Goal: Transaction & Acquisition: Purchase product/service

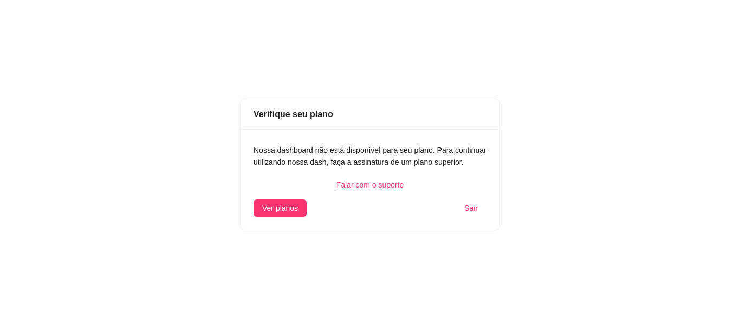
click at [472, 208] on span "Sair" at bounding box center [471, 208] width 14 height 12
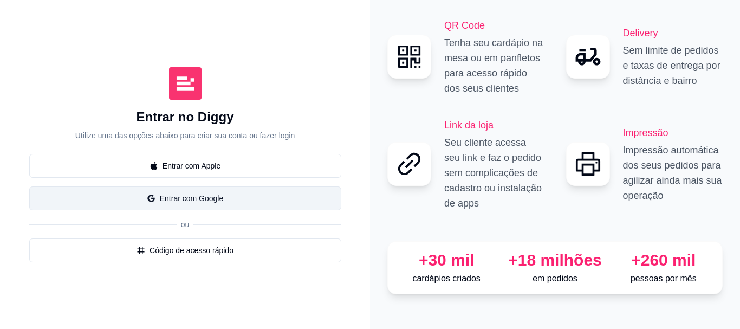
click at [187, 195] on button "Entrar com Google" at bounding box center [185, 198] width 312 height 24
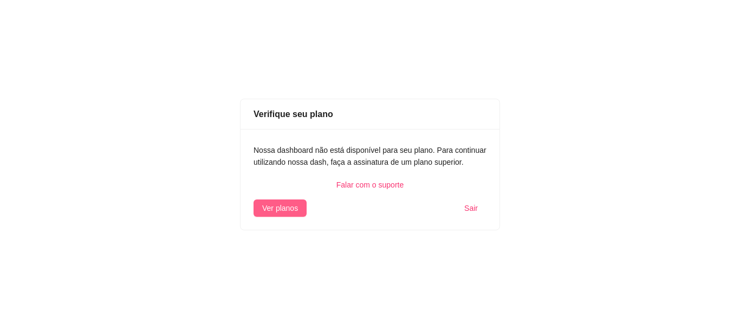
click at [288, 207] on span "Ver planos" at bounding box center [280, 208] width 36 height 12
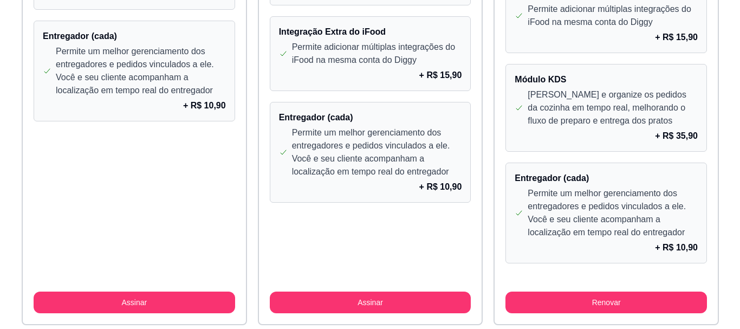
scroll to position [1111, 0]
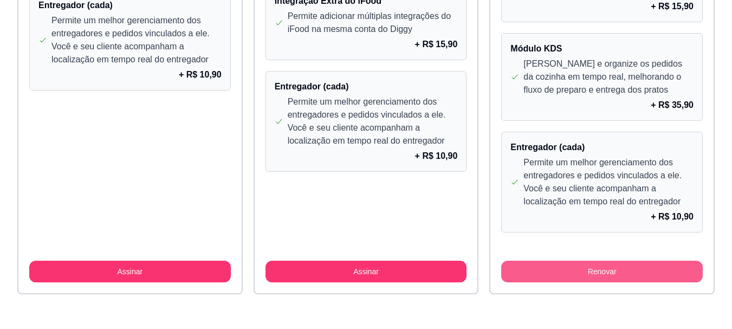
click at [584, 265] on button "Renovar" at bounding box center [601, 271] width 201 height 22
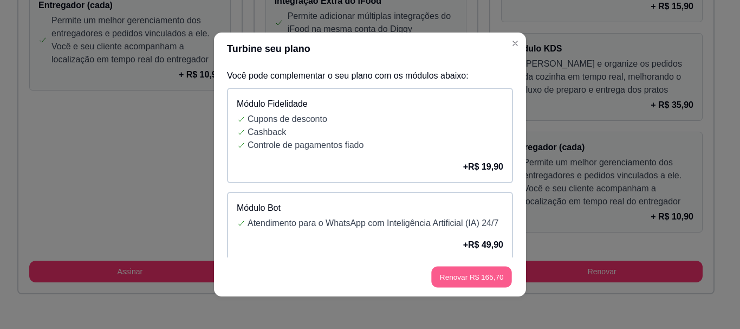
click at [462, 277] on button "Renovar R$ 165,70" at bounding box center [471, 276] width 81 height 21
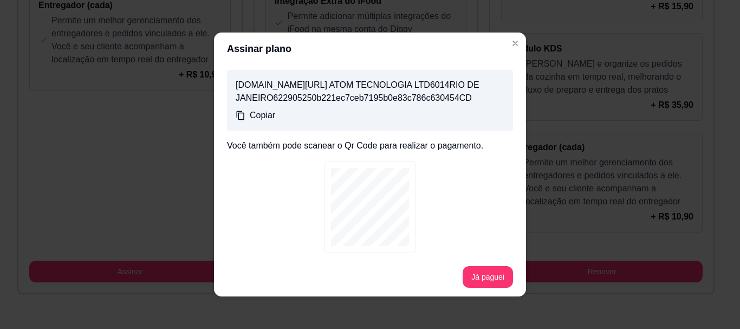
scroll to position [191, 0]
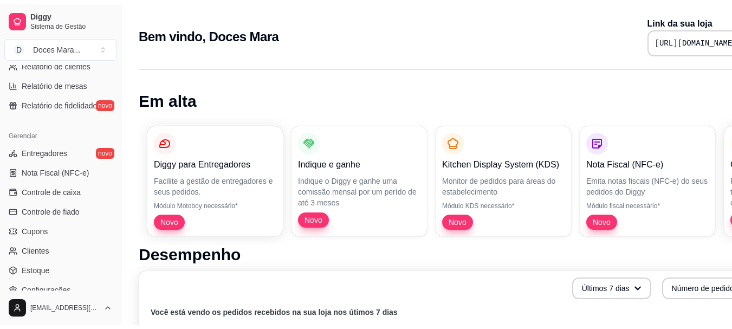
scroll to position [450, 0]
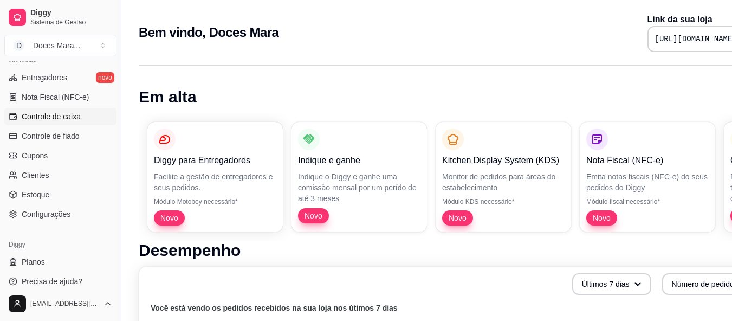
click at [51, 117] on span "Controle de caixa" at bounding box center [51, 116] width 59 height 11
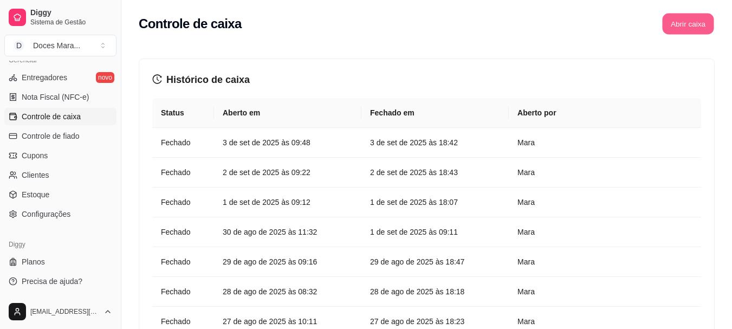
click at [697, 29] on button "Abrir caixa" at bounding box center [687, 24] width 51 height 21
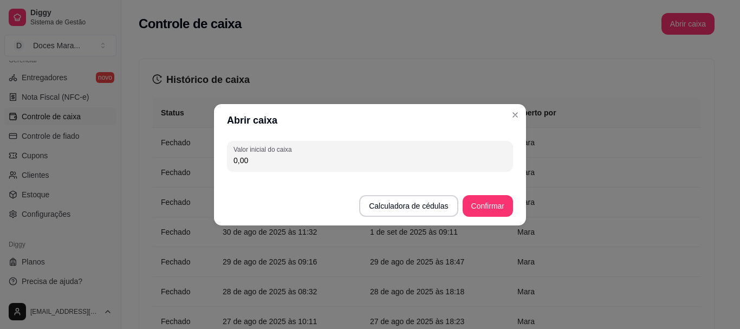
click at [399, 162] on input "0,00" at bounding box center [369, 160] width 273 height 11
click at [264, 159] on input "0,00" at bounding box center [369, 160] width 273 height 11
type input "47,00"
click at [477, 201] on button "Confirmar" at bounding box center [487, 206] width 50 height 22
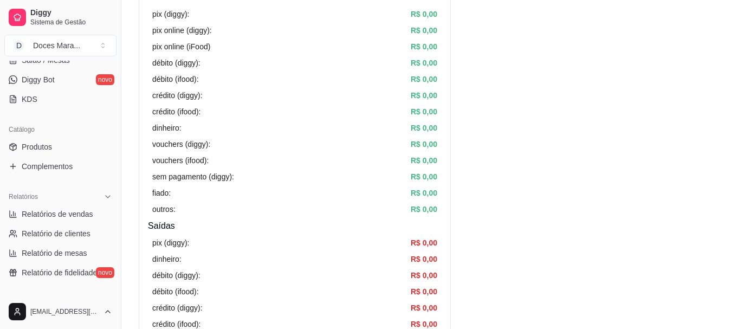
scroll to position [180, 0]
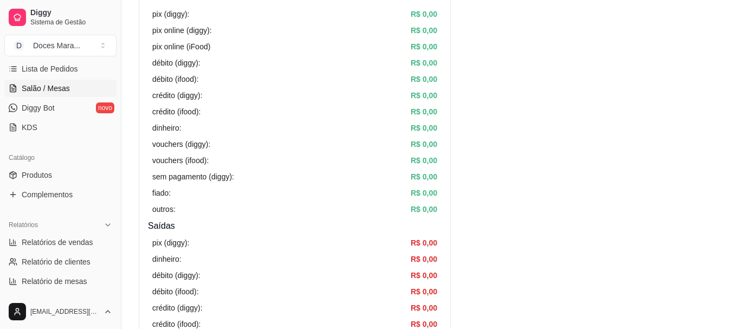
click at [60, 88] on span "Salão / Mesas" at bounding box center [46, 88] width 48 height 11
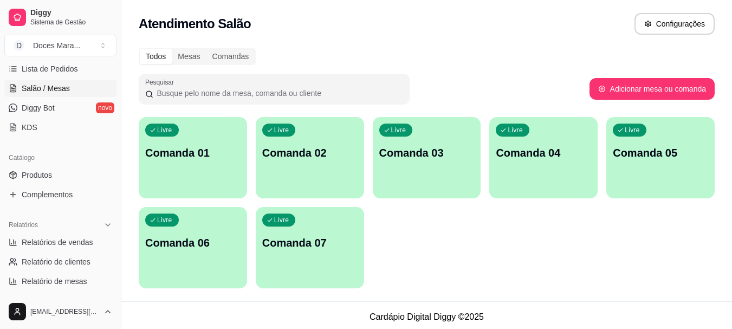
click at [4, 80] on link "Salão / Mesas" at bounding box center [60, 88] width 112 height 17
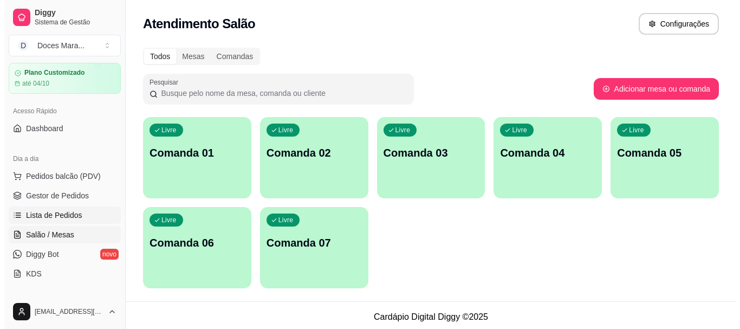
scroll to position [17, 0]
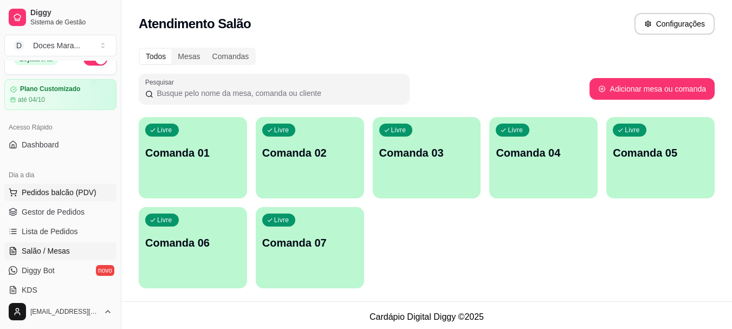
click at [70, 190] on span "Pedidos balcão (PDV)" at bounding box center [59, 192] width 75 height 11
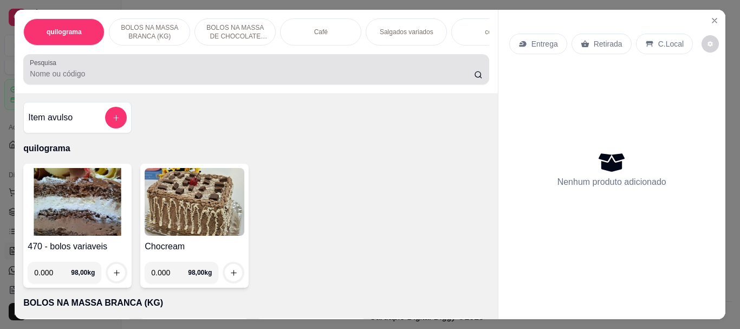
click at [131, 75] on input "Pesquisa" at bounding box center [252, 73] width 444 height 11
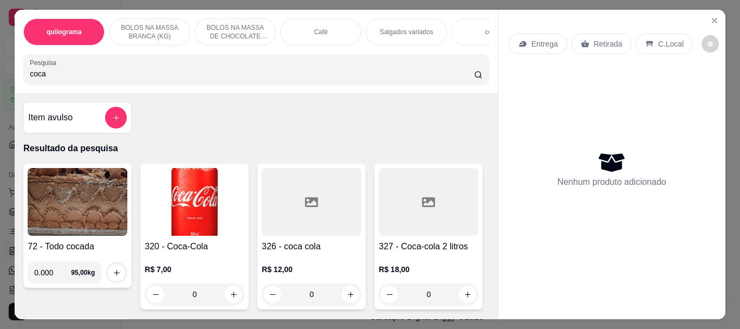
type input "coca"
click at [198, 201] on img at bounding box center [195, 202] width 100 height 68
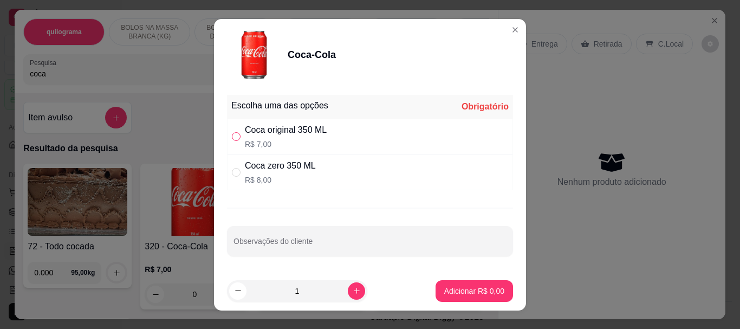
click at [236, 140] on input "" at bounding box center [236, 136] width 9 height 9
radio input "true"
click at [438, 298] on button "Adicionar R$ 7,00" at bounding box center [473, 291] width 77 height 22
type input "1"
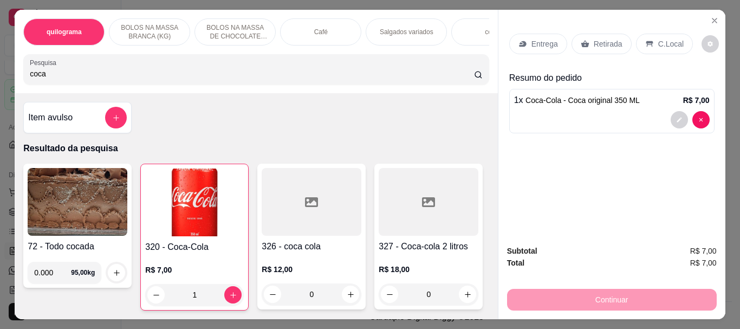
click at [612, 45] on div "Retirada" at bounding box center [601, 44] width 60 height 21
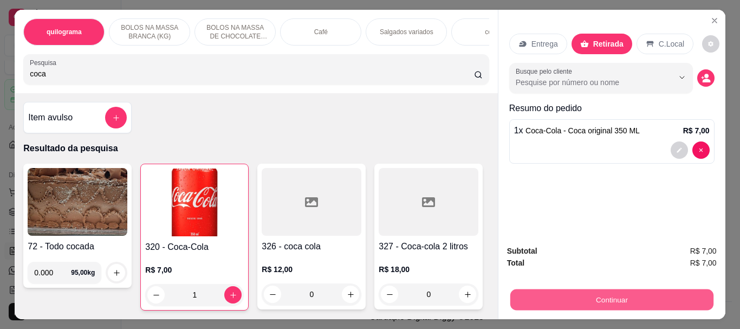
click at [621, 297] on button "Continuar" at bounding box center [611, 299] width 203 height 21
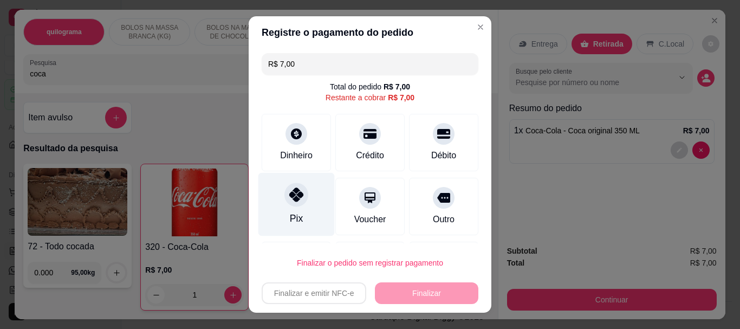
click at [296, 199] on icon at bounding box center [296, 195] width 14 height 14
type input "R$ 0,00"
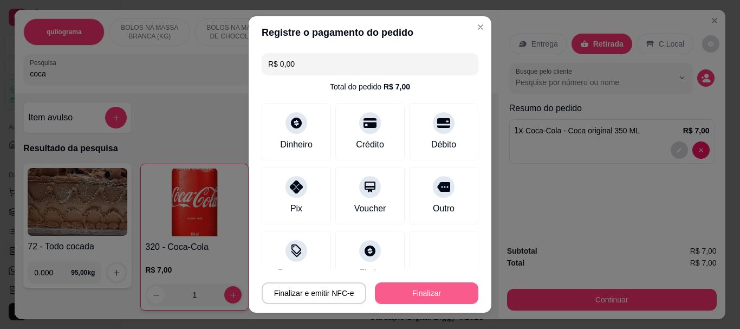
click at [422, 286] on button "Finalizar" at bounding box center [426, 293] width 103 height 22
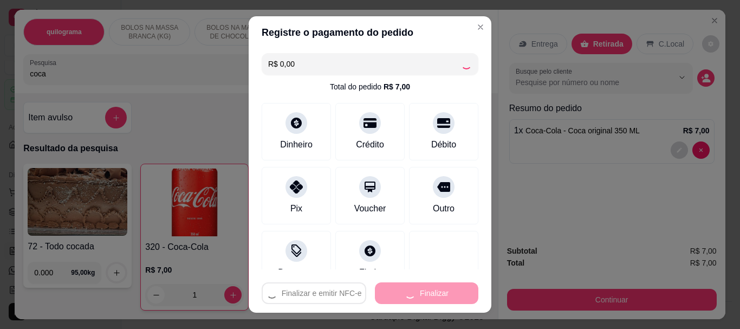
type input "0"
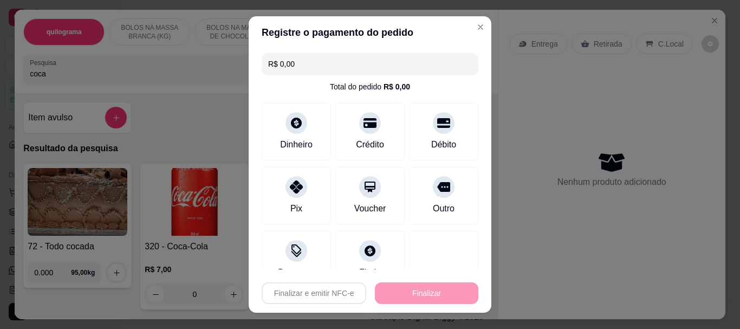
type input "-R$ 7,00"
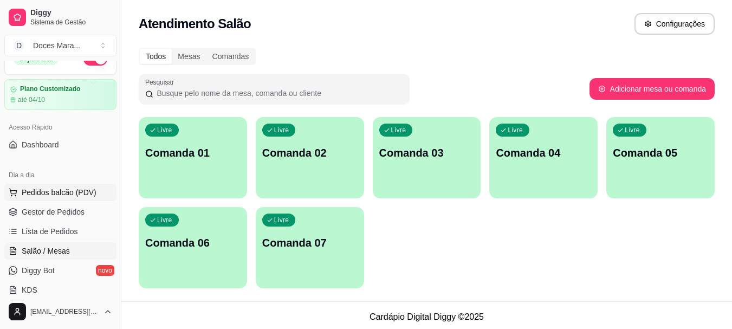
click at [66, 193] on span "Pedidos balcão (PDV)" at bounding box center [59, 192] width 75 height 11
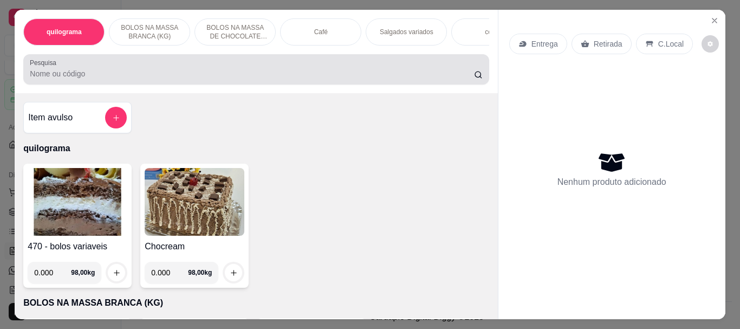
click at [150, 76] on input "Pesquisa" at bounding box center [252, 73] width 444 height 11
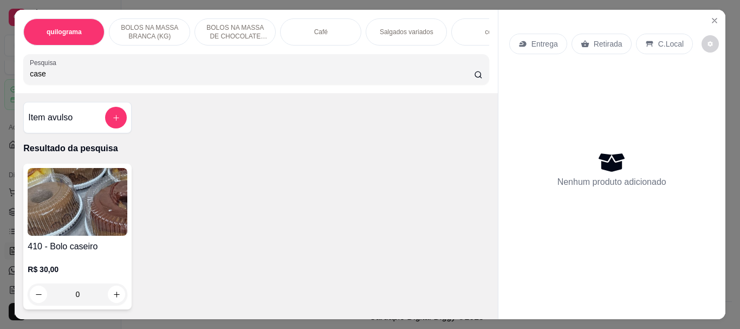
type input "case"
click at [99, 191] on img at bounding box center [78, 202] width 100 height 68
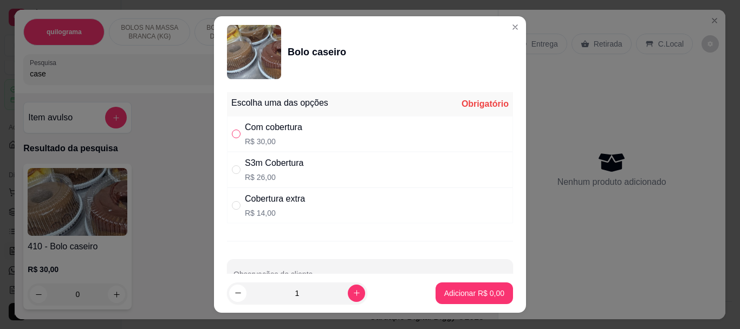
click at [236, 134] on input "" at bounding box center [236, 133] width 9 height 9
radio input "true"
click at [455, 297] on p "Adicionar R$ 30,00" at bounding box center [472, 293] width 64 height 11
type input "1"
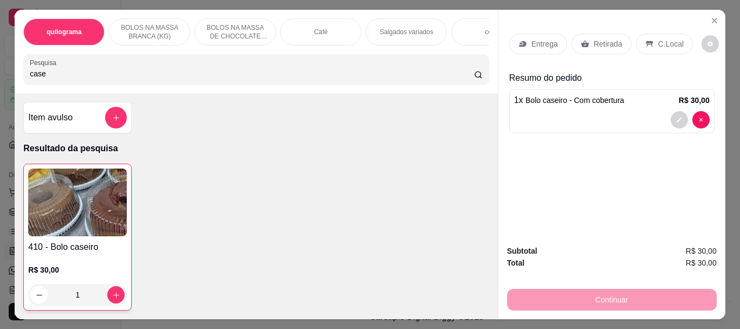
click at [610, 44] on p "Retirada" at bounding box center [607, 43] width 29 height 11
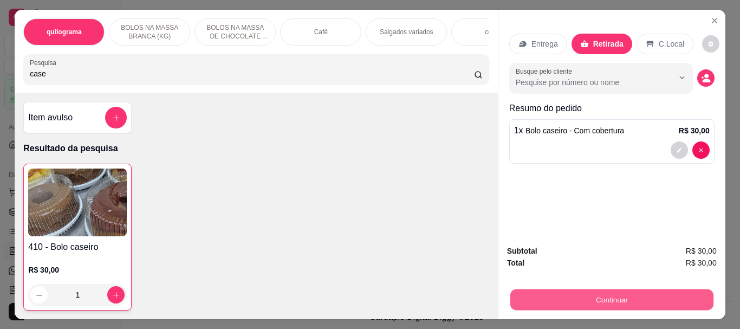
click at [619, 289] on button "Continuar" at bounding box center [611, 299] width 203 height 21
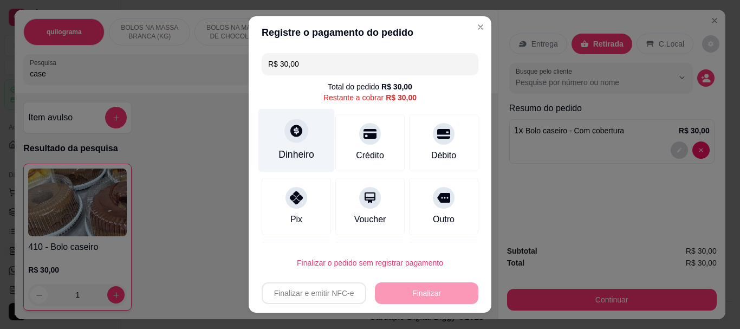
click at [296, 135] on icon at bounding box center [296, 131] width 14 height 14
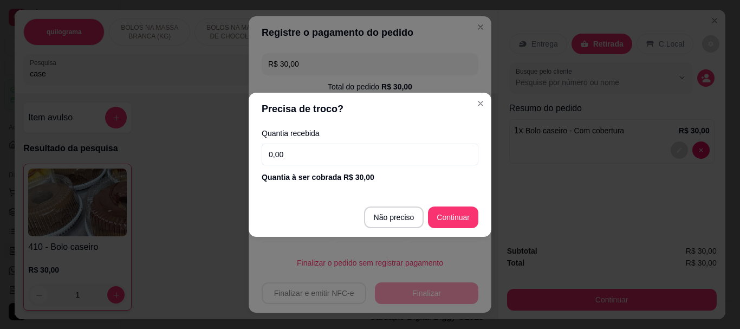
click at [305, 158] on input "0,00" at bounding box center [370, 154] width 217 height 22
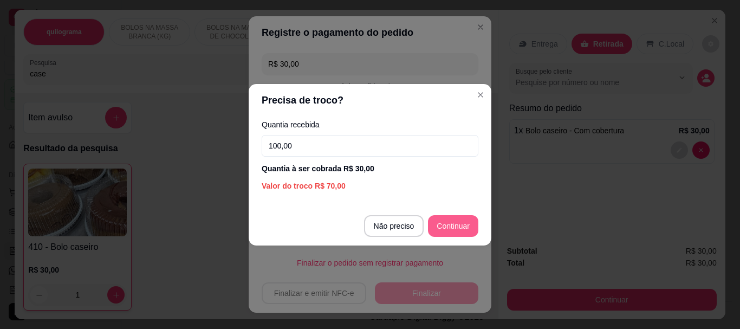
type input "100,00"
type input "R$ 0,00"
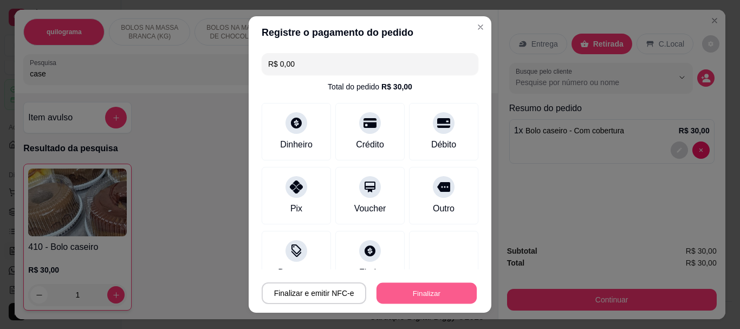
click at [436, 289] on button "Finalizar" at bounding box center [426, 292] width 100 height 21
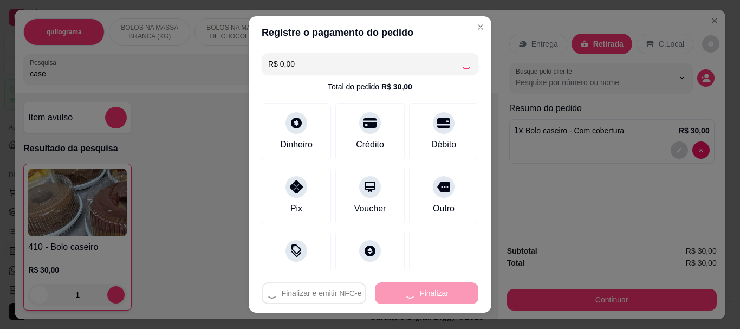
type input "0"
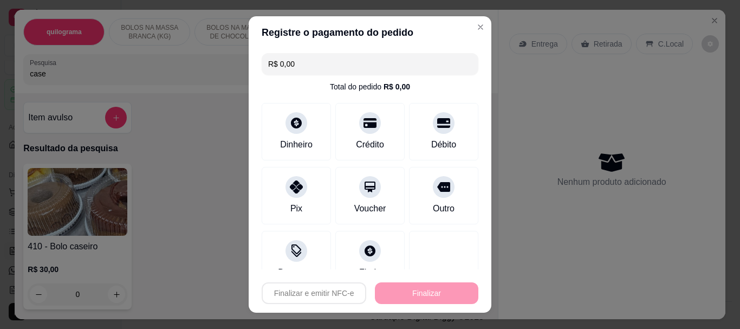
type input "-R$ 30,00"
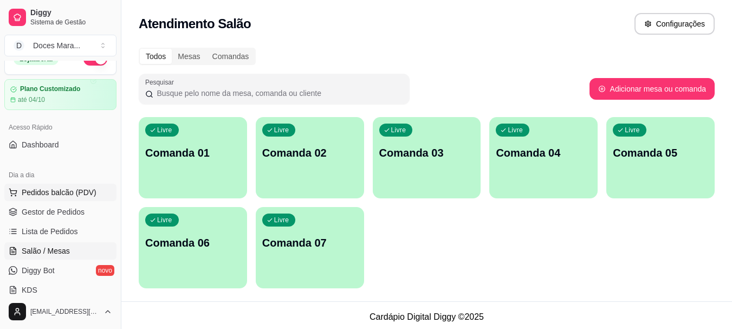
click at [57, 188] on span "Pedidos balcão (PDV)" at bounding box center [59, 192] width 75 height 11
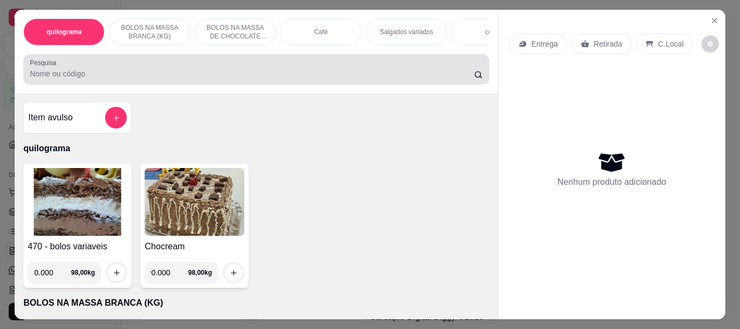
click at [81, 75] on input "Pesquisa" at bounding box center [252, 73] width 444 height 11
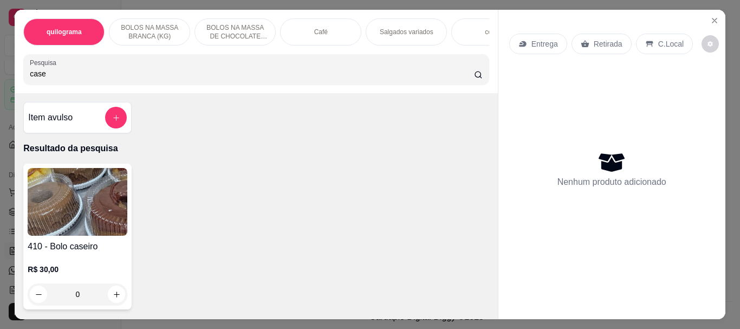
type input "case"
click at [60, 178] on img at bounding box center [78, 202] width 100 height 68
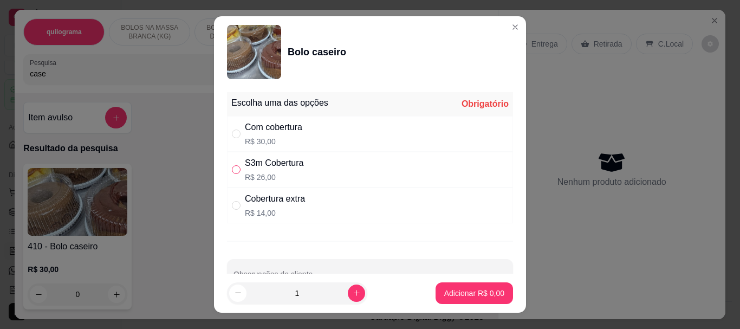
click at [232, 172] on input "" at bounding box center [236, 169] width 9 height 9
radio input "true"
drag, startPoint x: 332, startPoint y: 288, endPoint x: 344, endPoint y: 292, distance: 13.2
click at [344, 292] on div "1" at bounding box center [297, 293] width 136 height 22
click at [333, 296] on input "1" at bounding box center [296, 293] width 101 height 22
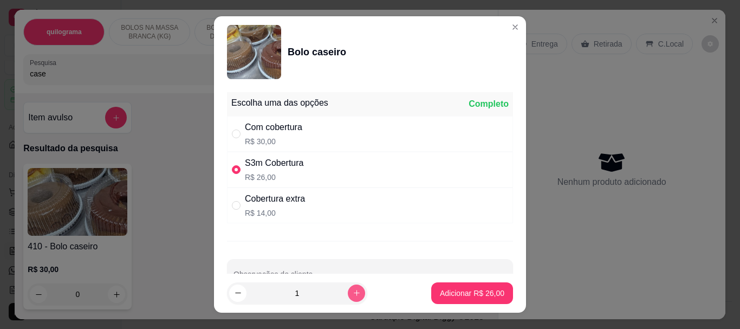
click at [352, 294] on icon "increase-product-quantity" at bounding box center [356, 293] width 8 height 8
type input "2"
click at [236, 132] on input "" at bounding box center [236, 133] width 9 height 9
radio input "true"
radio input "false"
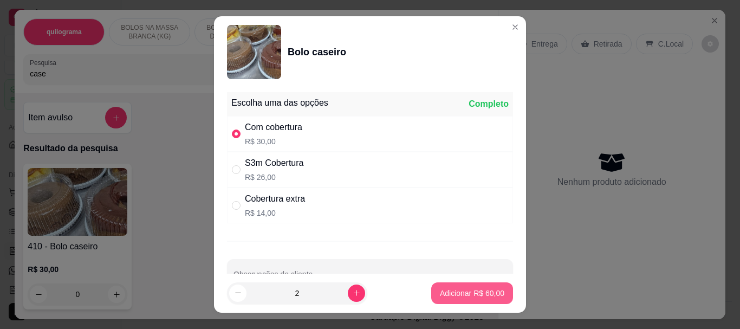
click at [461, 293] on p "Adicionar R$ 60,00" at bounding box center [472, 293] width 64 height 11
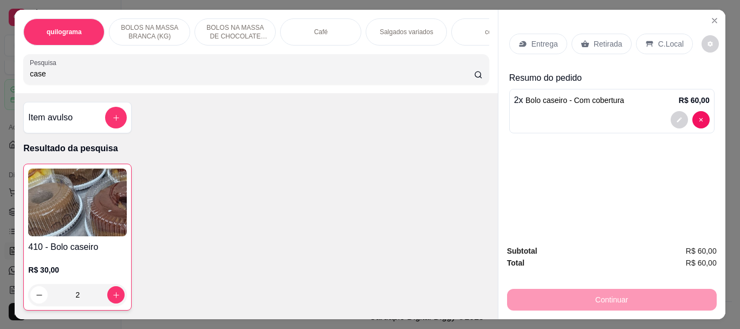
type input "2"
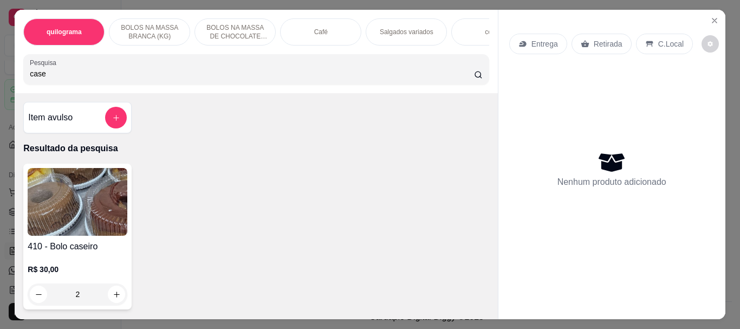
type input "0"
click at [74, 216] on img at bounding box center [78, 202] width 100 height 68
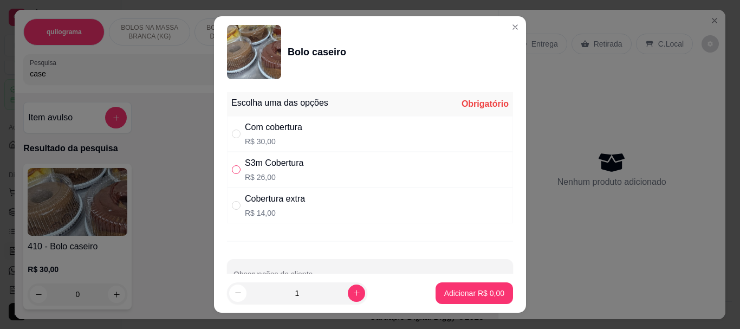
click at [234, 167] on input "" at bounding box center [236, 169] width 9 height 9
radio input "true"
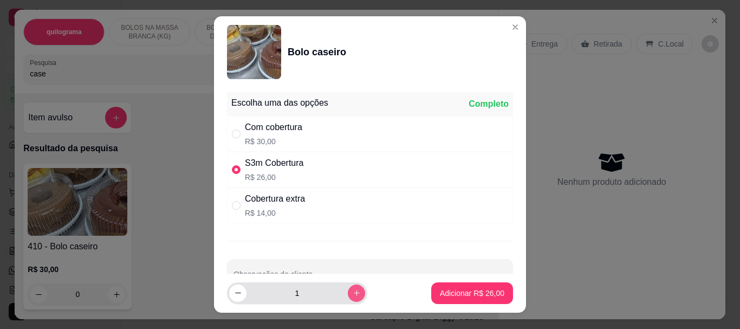
click at [348, 297] on button "increase-product-quantity" at bounding box center [356, 292] width 17 height 17
type input "2"
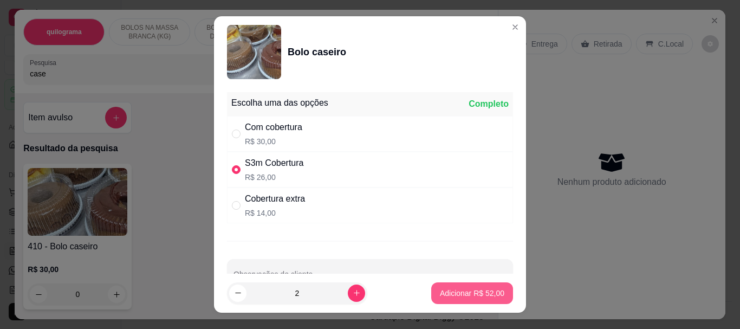
click at [446, 298] on button "Adicionar R$ 52,00" at bounding box center [472, 293] width 82 height 22
type input "2"
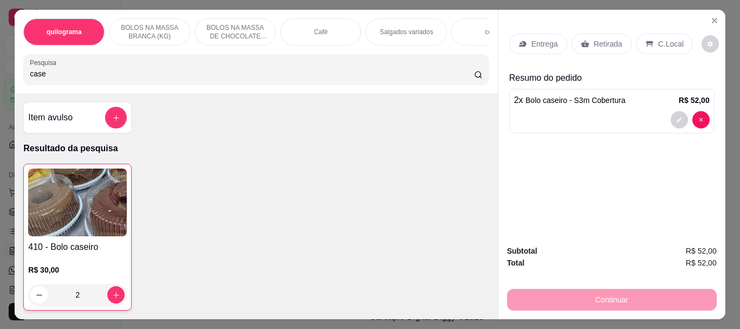
click img
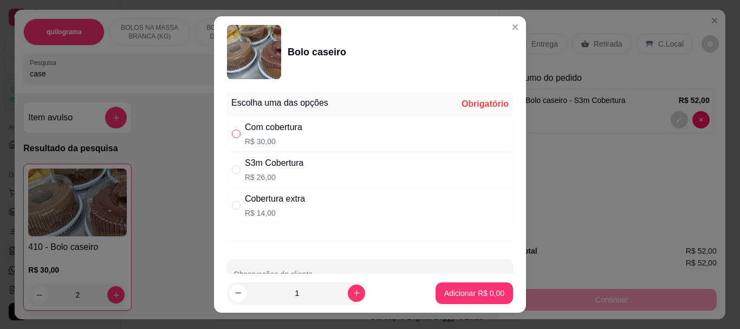
click input ""
radio input "true"
click p "Adicionar R$ 30,00"
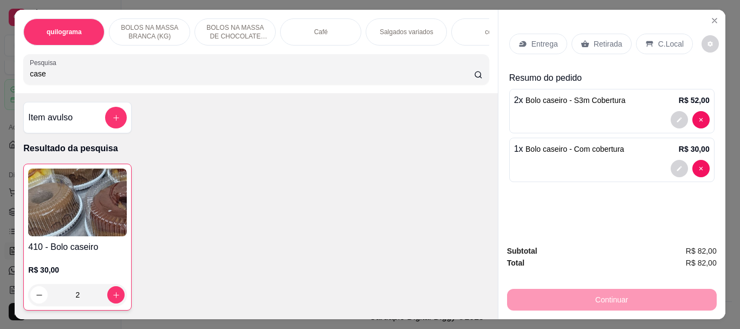
click p "Retirada"
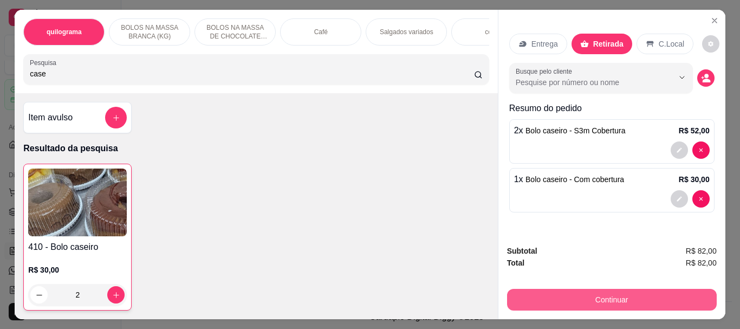
click button "Continuar"
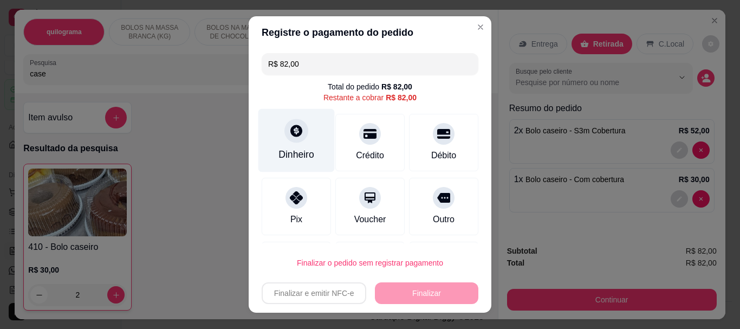
click div "Dinheiro"
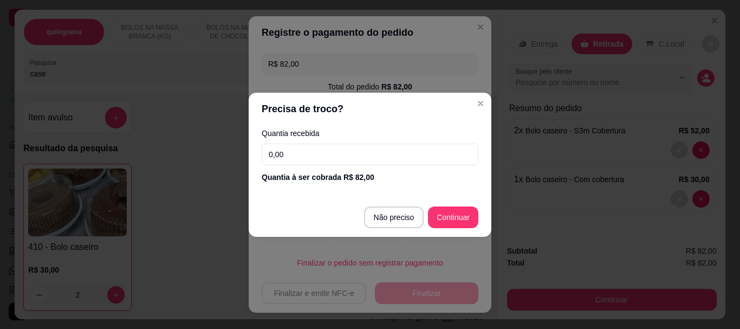
click input "0,00"
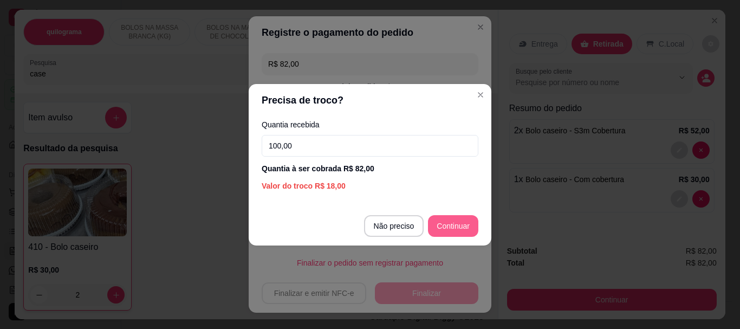
type input "100,00"
type input "R$ 0,00"
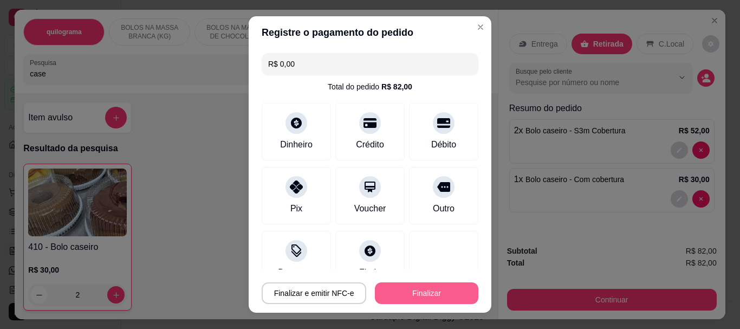
click button "Finalizar"
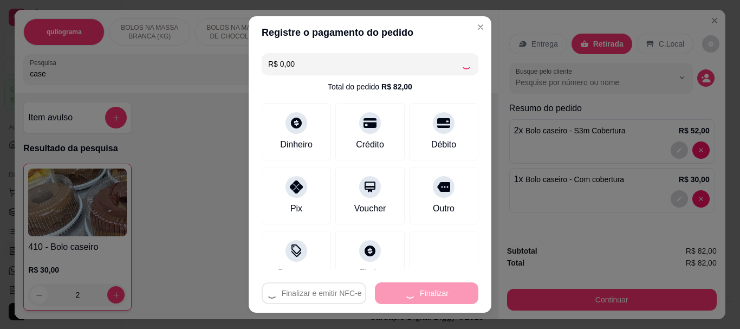
type input "0"
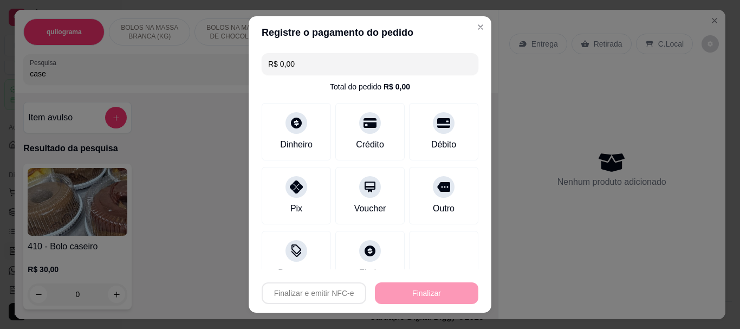
type input "-R$ 82,00"
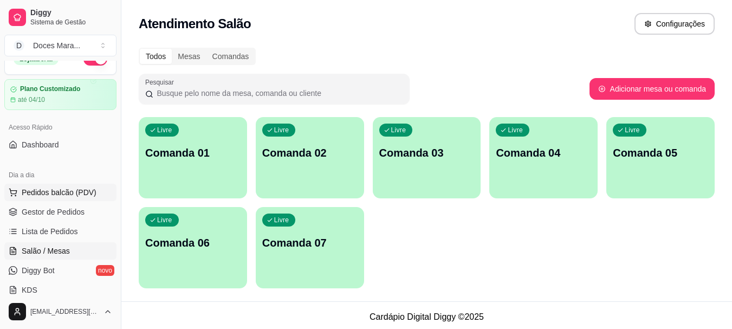
click span "Pedidos balcão (PDV)"
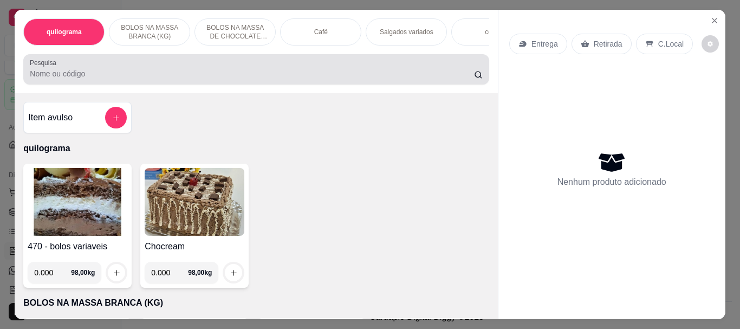
click input "Pesquisa"
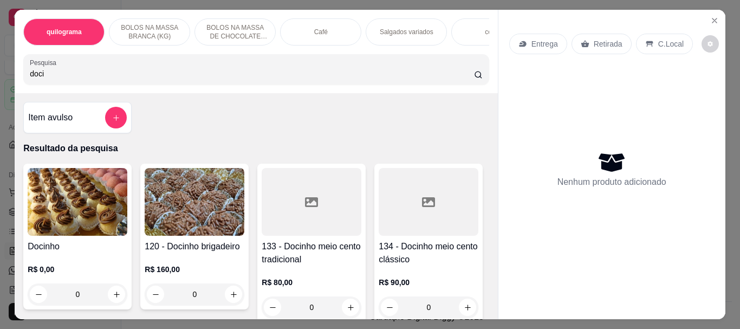
drag, startPoint x: 77, startPoint y: 82, endPoint x: 84, endPoint y: 93, distance: 12.9
click input "doci"
type input "d"
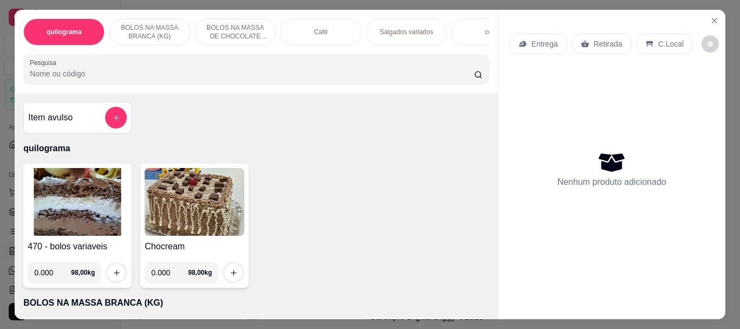
click input "Pesquisa"
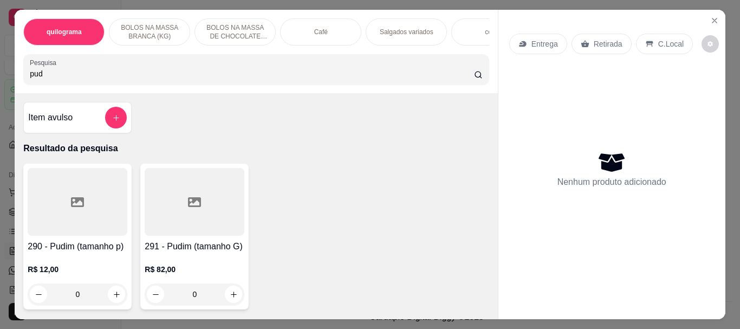
click div
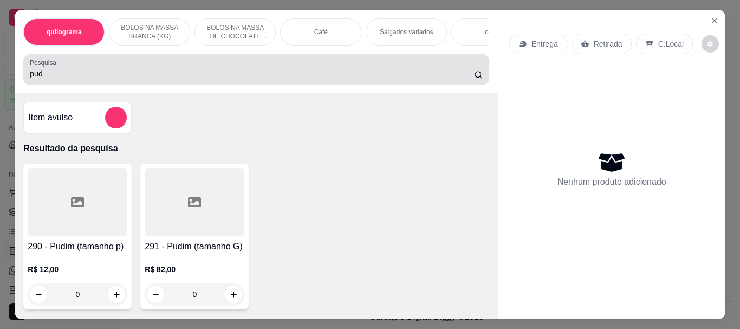
click input "pud"
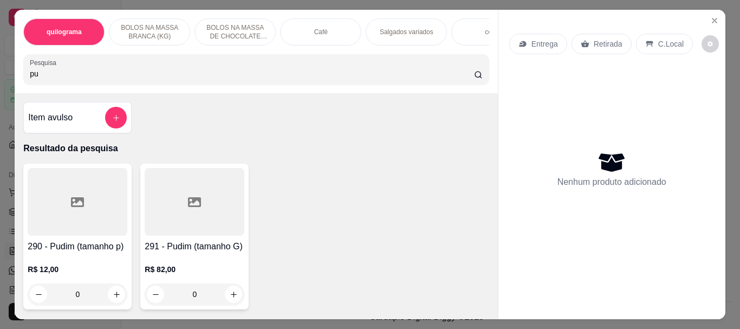
type input "p"
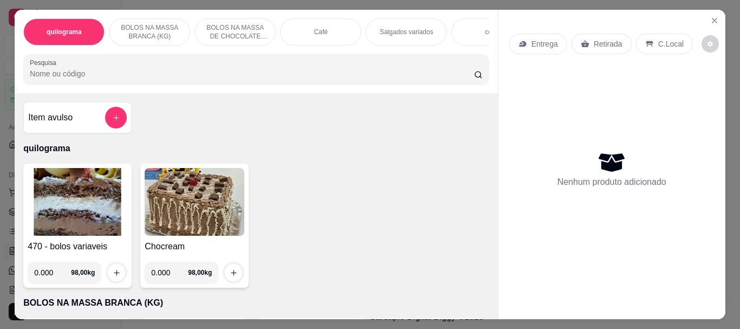
click input "Pesquisa"
click img
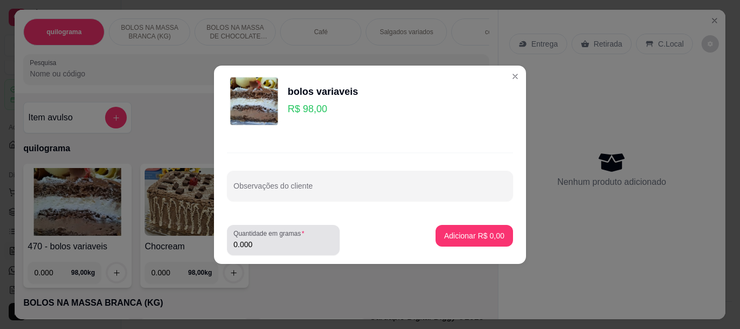
click input "0.000"
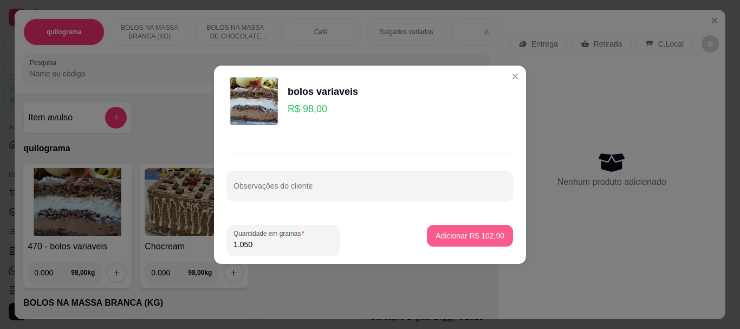
type input "1.050"
click button "Adicionar R$ 102,90"
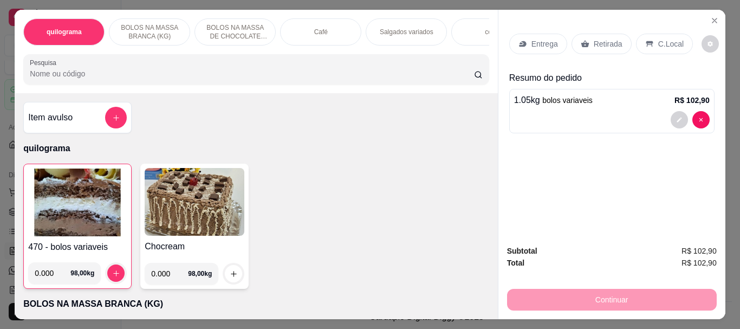
click input "Pesquisa"
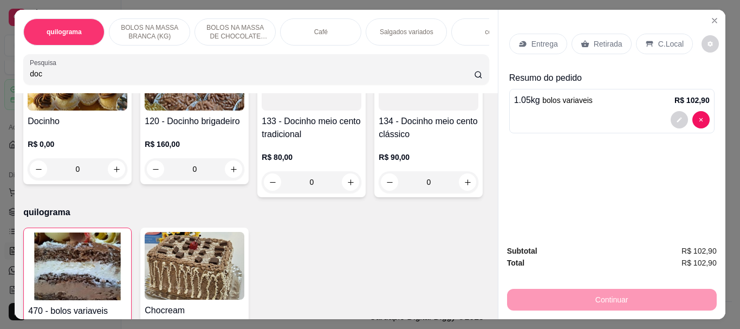
scroll to position [325, 0]
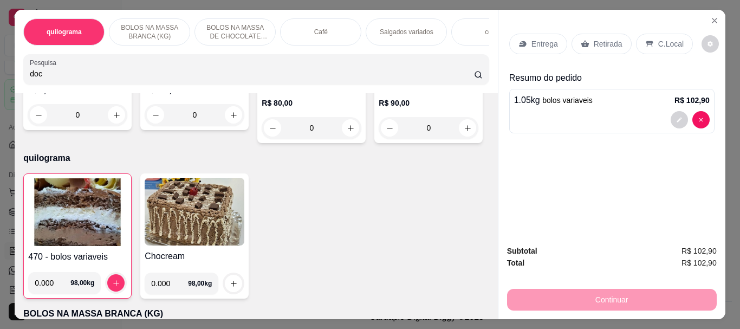
type input "doc"
click div
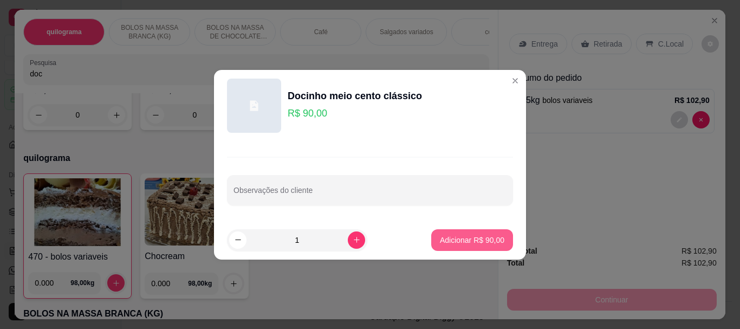
click p "Adicionar R$ 90,00"
type input "1"
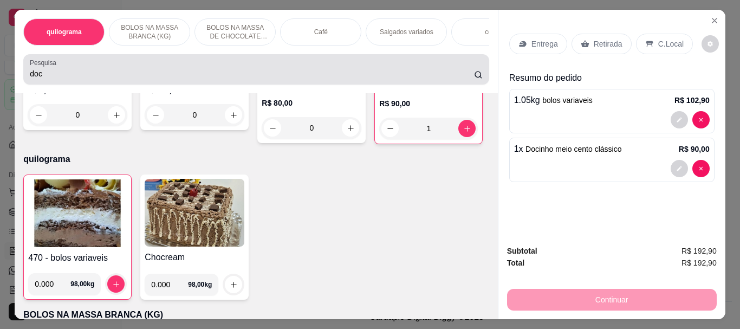
click div "doc"
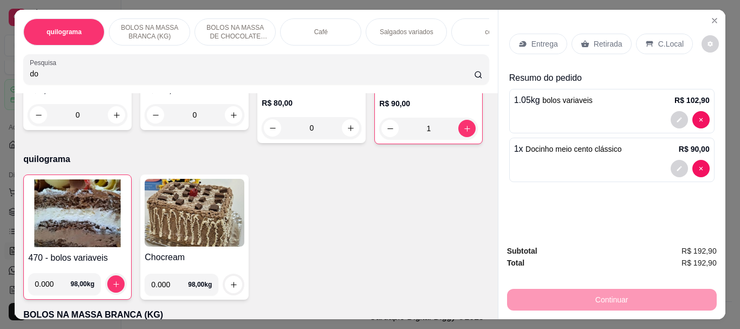
type input "d"
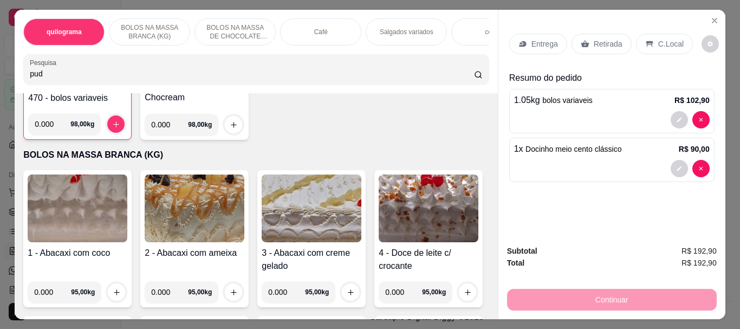
scroll to position [1229, 0]
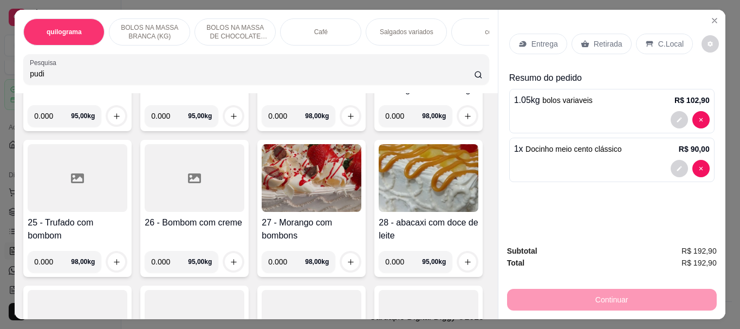
type input "pudi"
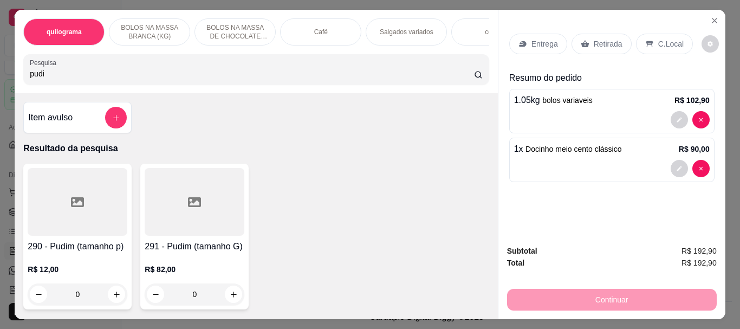
scroll to position [54, 0]
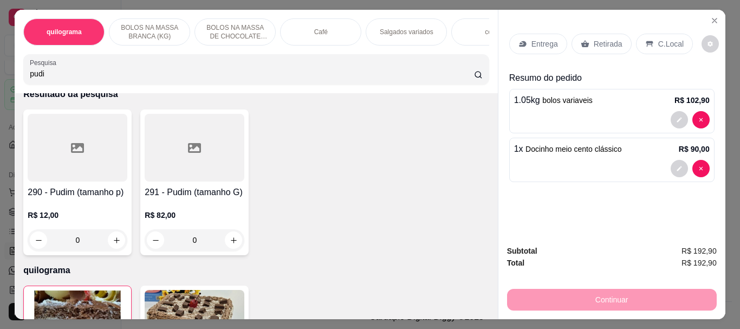
click div
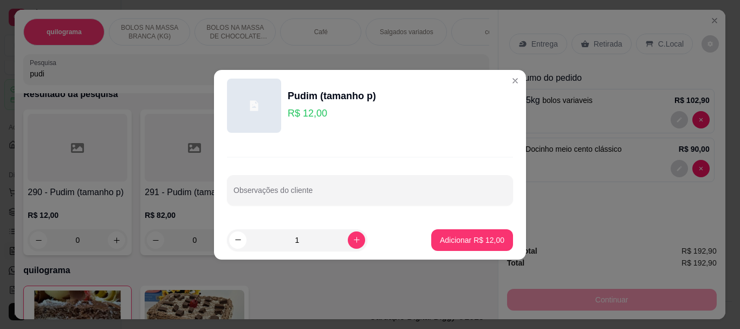
click input "1"
type input "4"
click p "Adicionar R$ 48,00"
type input "4"
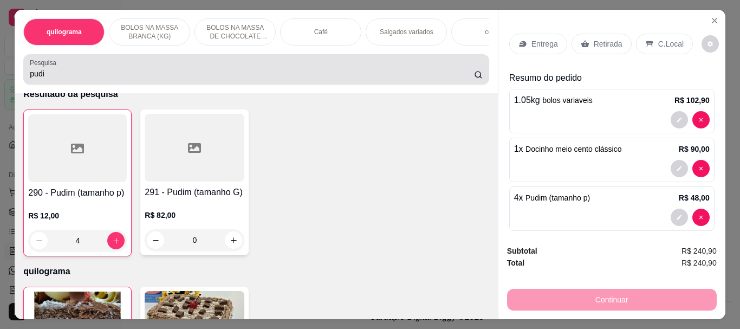
click div "pudi"
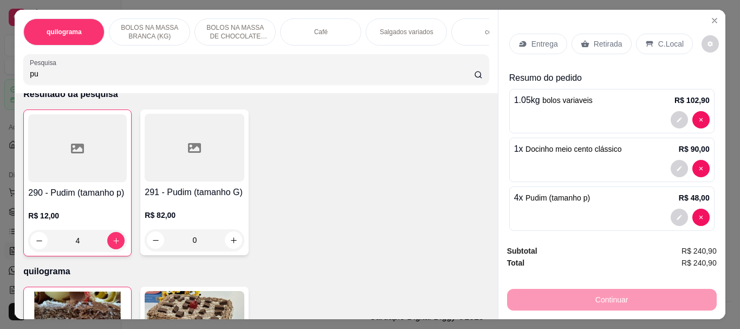
type input "p"
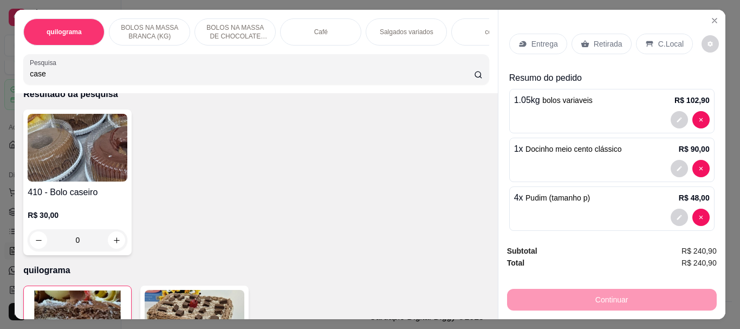
scroll to position [230, 0]
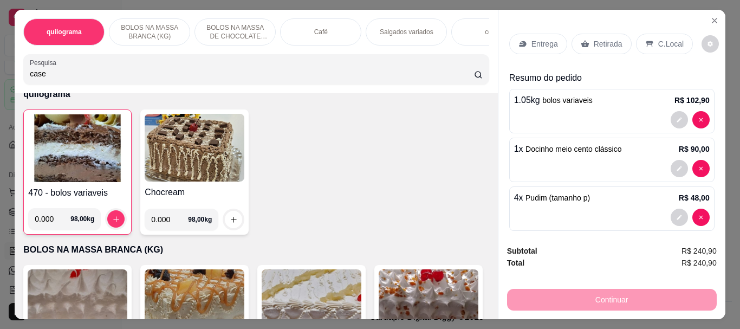
type input "case"
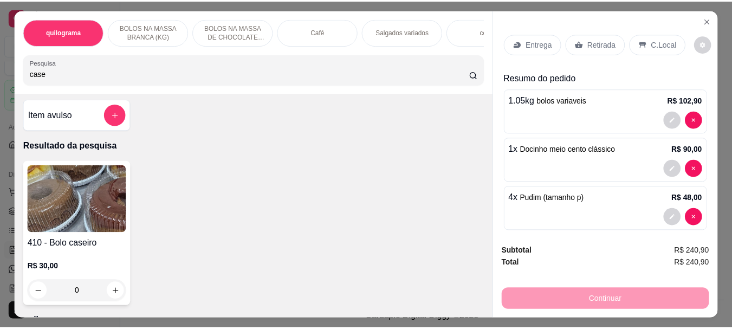
scroll to position [0, 0]
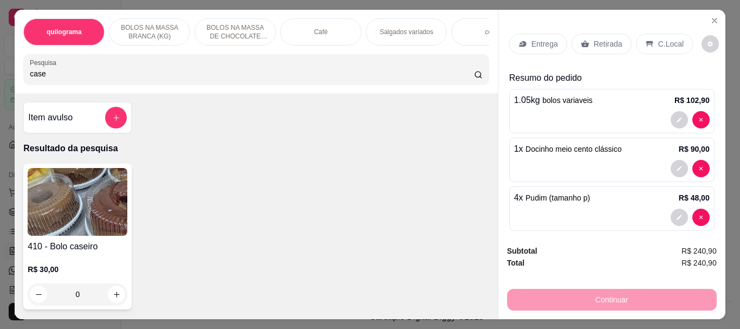
click img
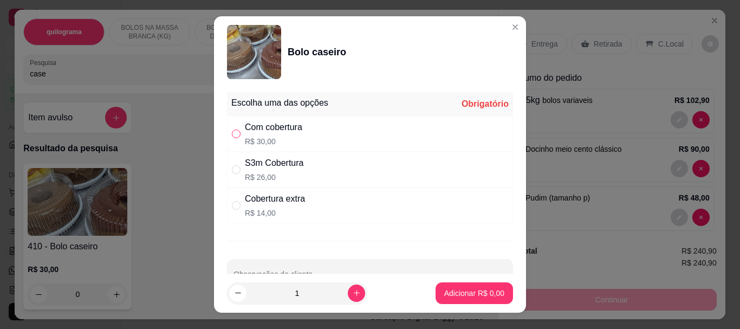
click input ""
radio input "true"
click button "Adicionar R$ 30,00"
type input "1"
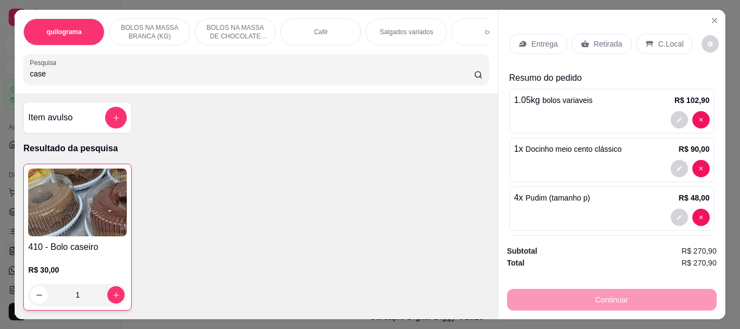
click p "Retirada"
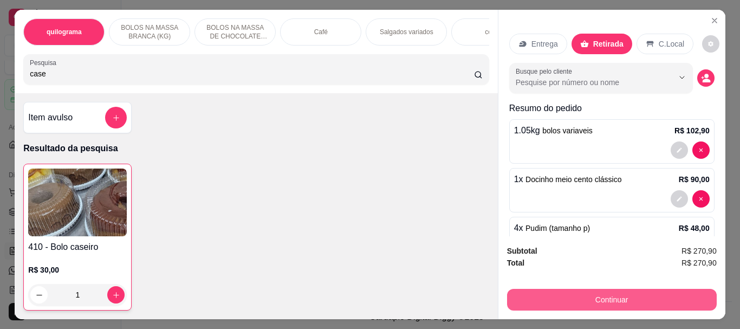
click button "Continuar"
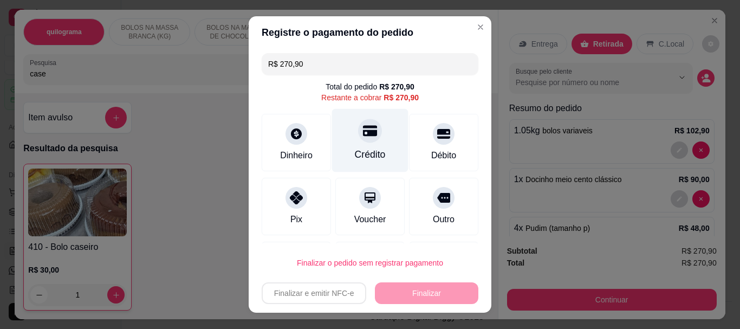
click icon
type input "R$ 0,00"
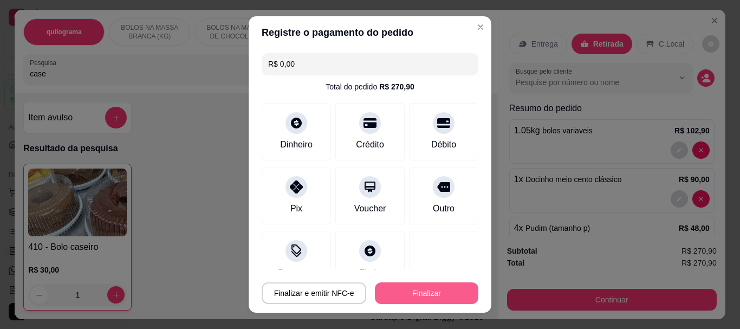
click button "Finalizar"
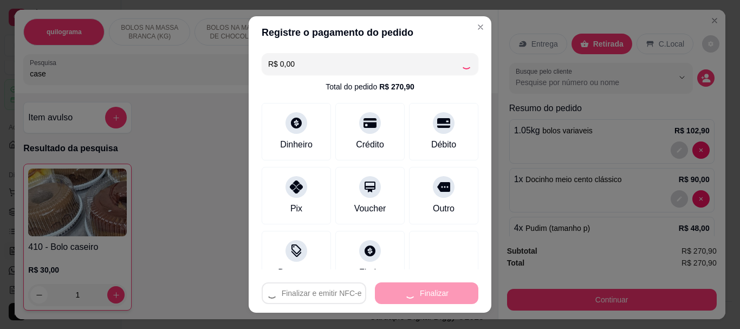
type input "0"
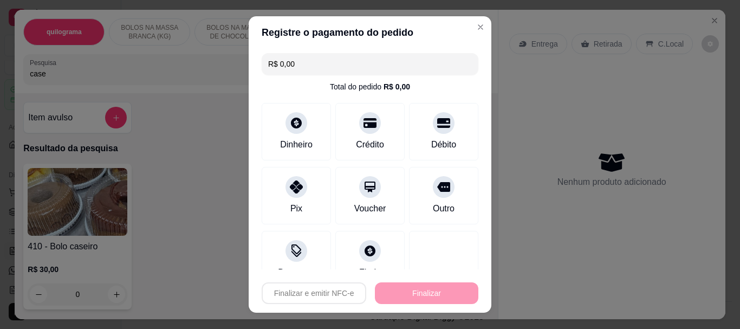
type input "-R$ 270,90"
